Goal: Task Accomplishment & Management: Manage account settings

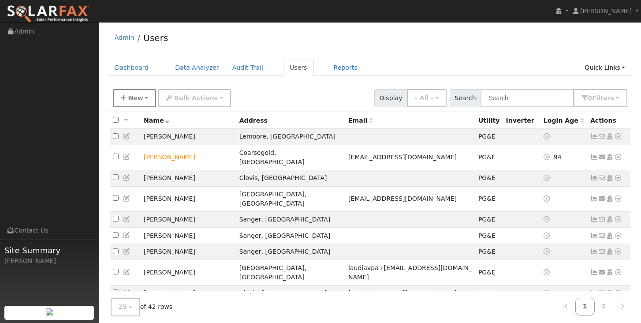
click at [145, 99] on button "New" at bounding box center [135, 98] width 44 height 18
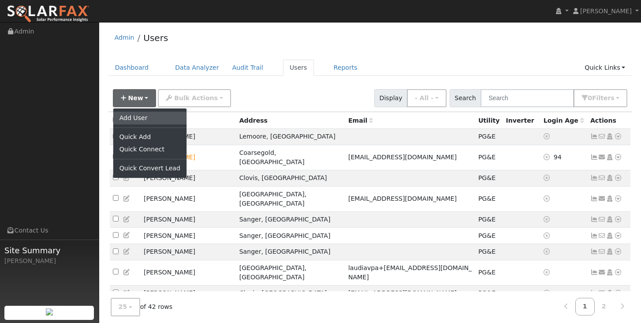
click at [134, 117] on link "Add User" at bounding box center [149, 117] width 73 height 12
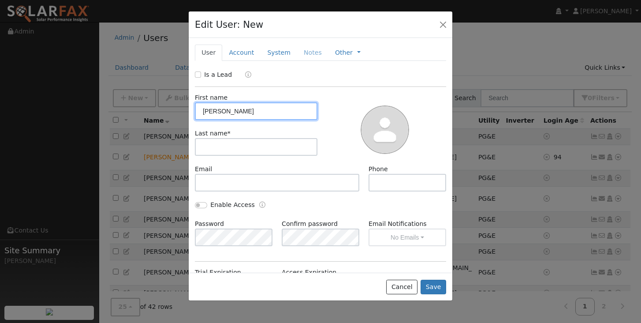
type input "Wede"
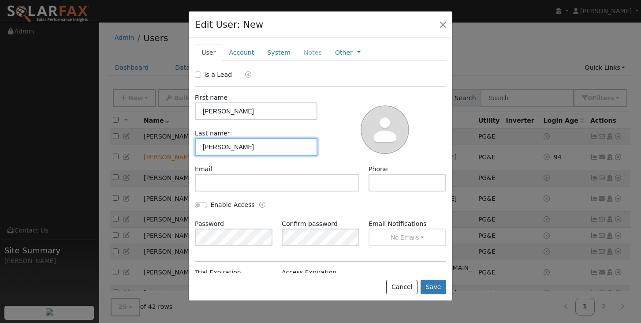
type input "Fraker"
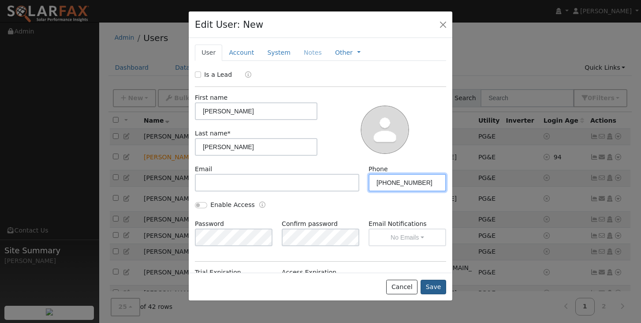
type input "559-313-9603"
click at [431, 288] on button "Save" at bounding box center [433, 286] width 26 height 15
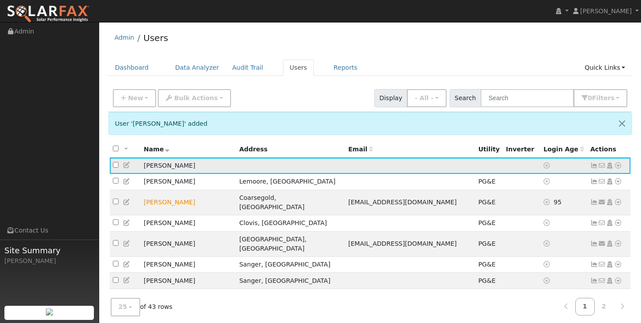
click at [619, 168] on icon at bounding box center [618, 165] width 8 height 6
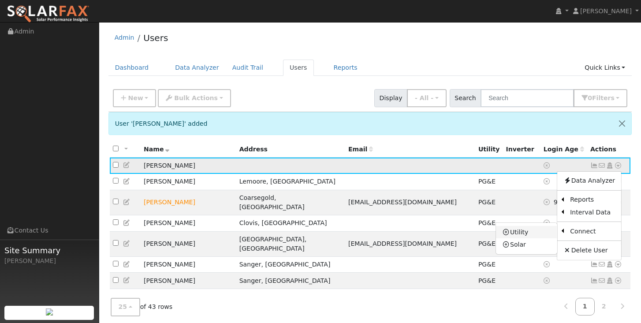
click at [527, 235] on link "Utility" at bounding box center [526, 232] width 61 height 12
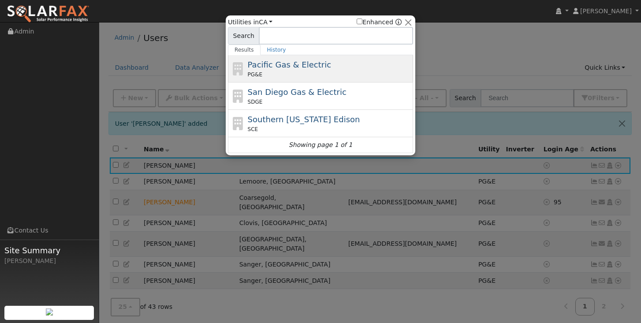
click at [293, 71] on div "PG&E" at bounding box center [330, 75] width 164 height 8
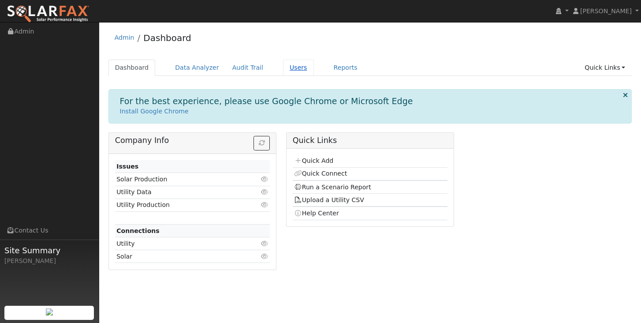
click at [292, 69] on link "Users" at bounding box center [298, 67] width 31 height 16
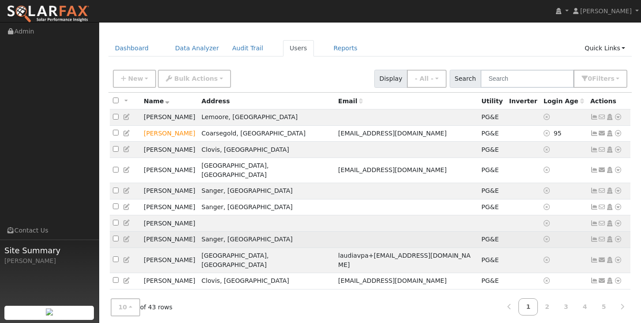
scroll to position [19, 0]
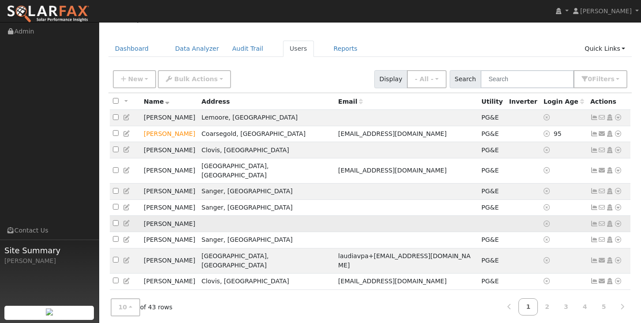
click at [618, 220] on icon at bounding box center [618, 223] width 8 height 6
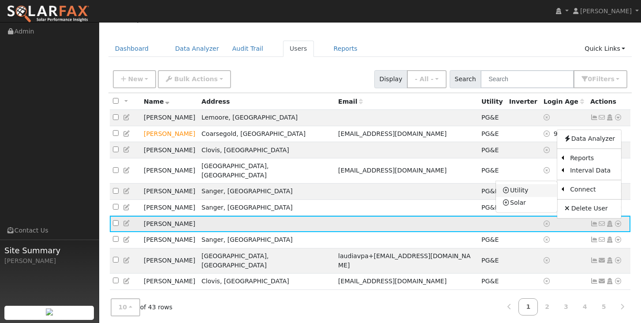
click at [526, 186] on link "Utility" at bounding box center [526, 190] width 61 height 12
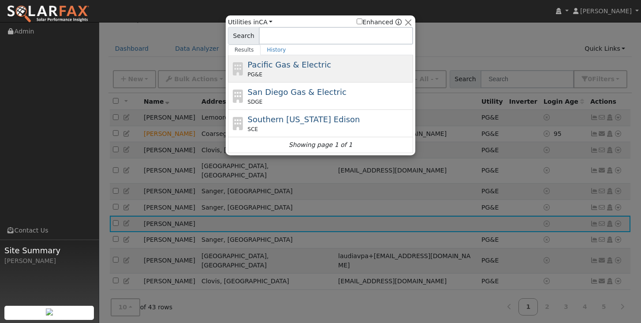
click at [308, 74] on div "PG&E" at bounding box center [330, 75] width 164 height 8
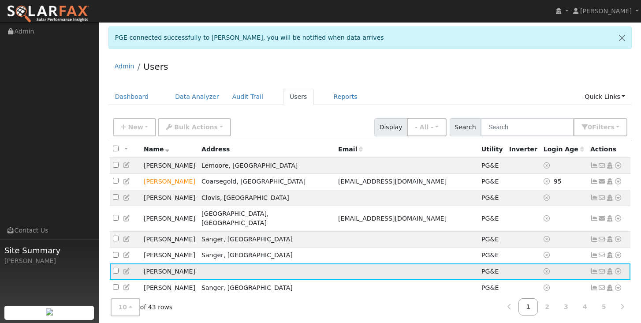
click at [594, 268] on icon at bounding box center [594, 271] width 8 height 6
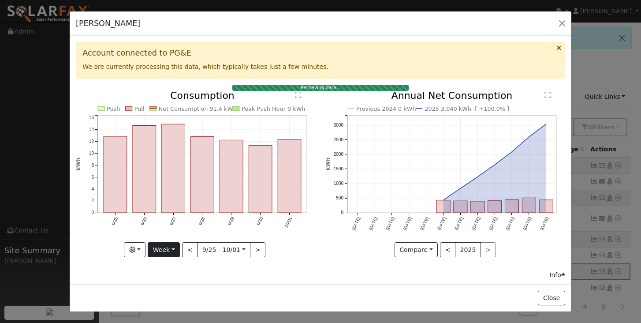
click at [176, 249] on button "Week" at bounding box center [164, 249] width 32 height 15
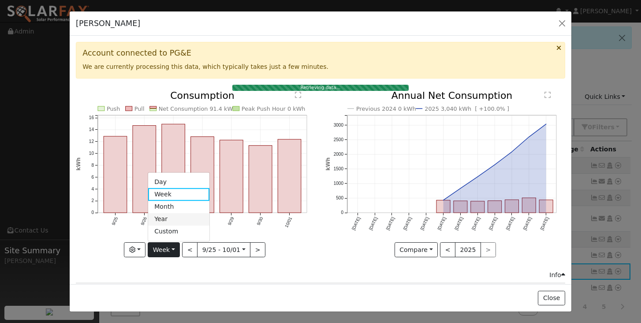
click at [169, 220] on link "Year" at bounding box center [178, 219] width 61 height 12
type input "[DATE]"
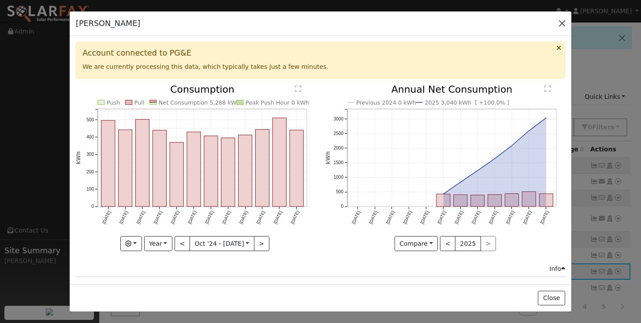
click at [563, 24] on button "button" at bounding box center [562, 23] width 12 height 12
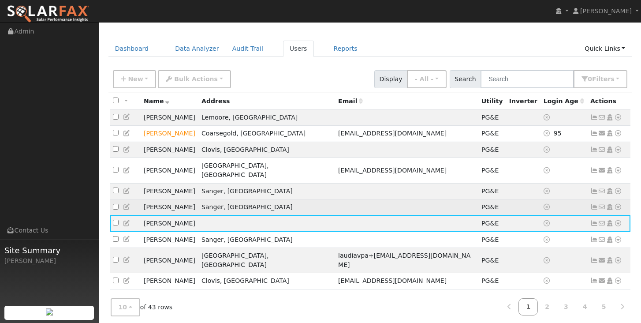
scroll to position [48, 0]
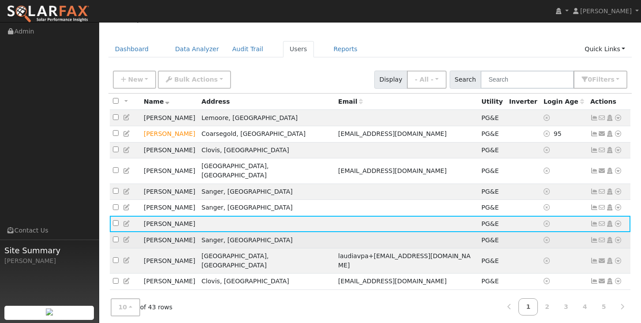
click at [594, 237] on icon at bounding box center [594, 240] width 8 height 6
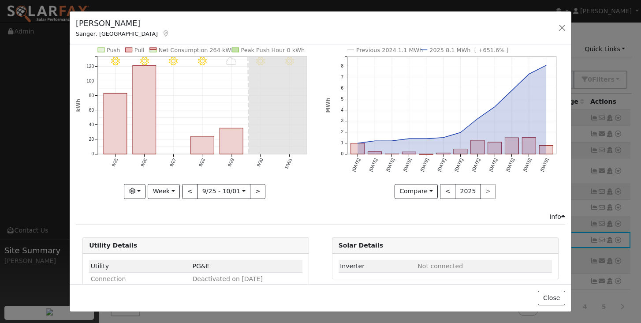
scroll to position [32, 0]
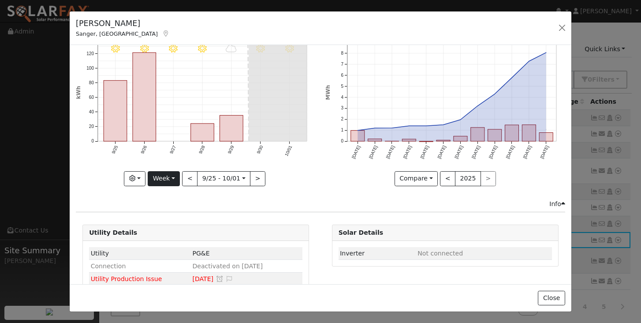
click at [175, 179] on button "Week" at bounding box center [164, 178] width 32 height 15
click at [161, 232] on link "Year" at bounding box center [178, 233] width 61 height 12
type input "[DATE]"
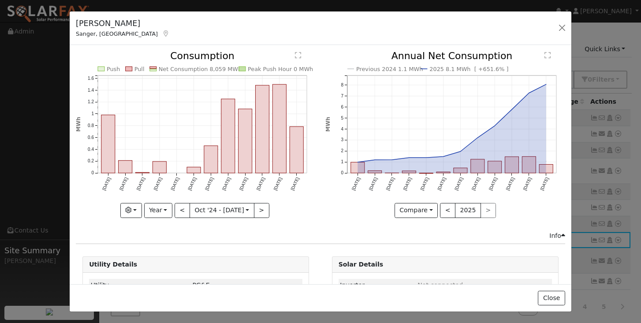
scroll to position [0, 0]
click at [561, 29] on button "button" at bounding box center [562, 28] width 12 height 12
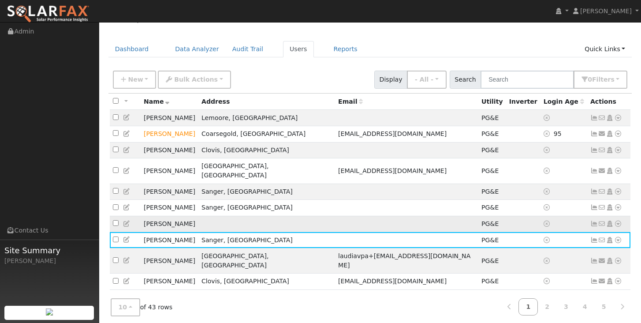
click at [595, 220] on icon at bounding box center [594, 223] width 8 height 6
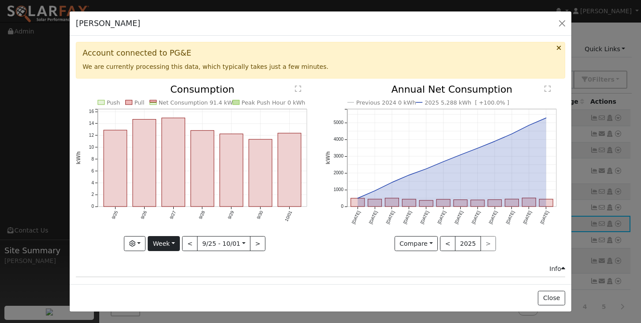
click at [178, 242] on button "Week" at bounding box center [164, 243] width 32 height 15
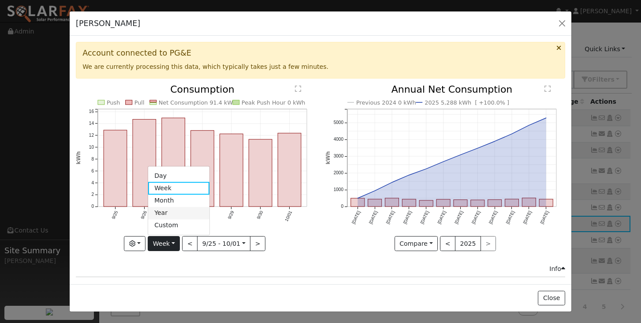
click at [169, 216] on link "Year" at bounding box center [178, 213] width 61 height 12
type input "[DATE]"
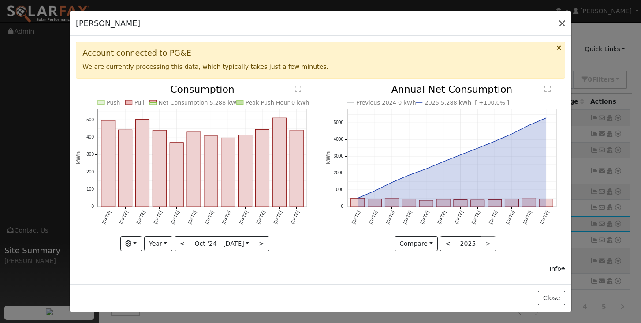
click at [559, 23] on button "button" at bounding box center [562, 23] width 12 height 12
